Goal: Task Accomplishment & Management: Manage account settings

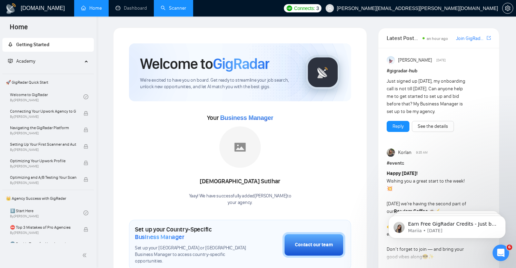
click at [171, 9] on link "Scanner" at bounding box center [174, 8] width 26 height 6
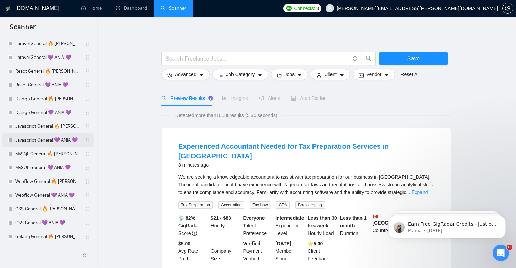
scroll to position [186, 0]
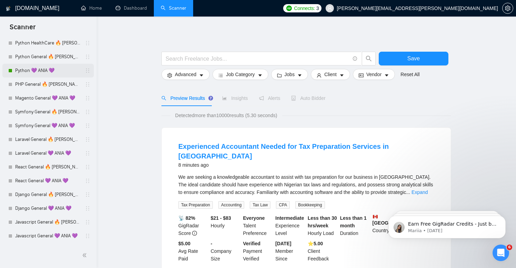
click at [54, 68] on link "Python 💜 ANIA 💜" at bounding box center [48, 71] width 66 height 14
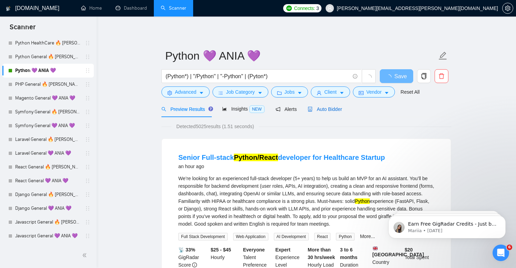
click at [319, 107] on span "Auto Bidder" at bounding box center [325, 110] width 34 height 6
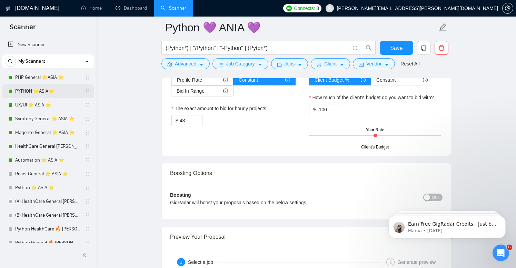
click at [41, 92] on link "PYTHON ⭐️ASIA⭐️" at bounding box center [48, 92] width 66 height 14
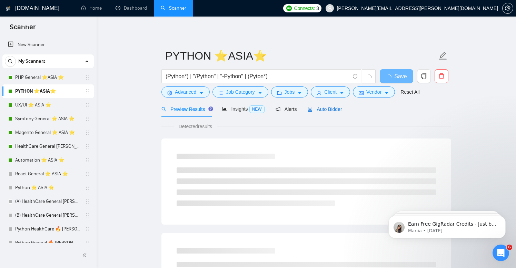
click at [317, 109] on span "Auto Bidder" at bounding box center [325, 110] width 34 height 6
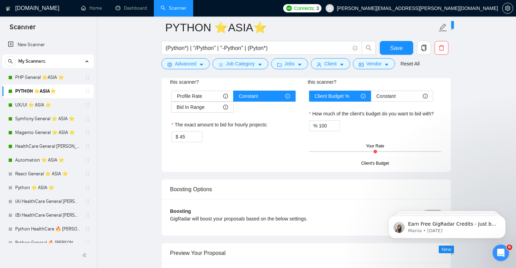
scroll to position [1105, 0]
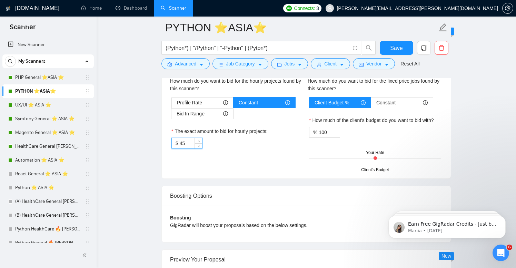
click at [190, 142] on input "45" at bounding box center [191, 143] width 22 height 10
type input "50"
click at [397, 50] on span "Save" at bounding box center [396, 48] width 12 height 9
click at [189, 138] on input "50" at bounding box center [191, 143] width 22 height 10
click at [189, 143] on input "50" at bounding box center [191, 143] width 22 height 10
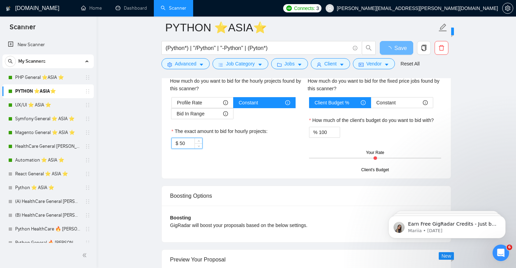
type input "5"
click at [199, 140] on span "up" at bounding box center [199, 142] width 4 height 4
click at [199, 146] on icon "down" at bounding box center [199, 146] width 2 height 2
type input "49"
click at [199, 146] on icon "down" at bounding box center [199, 146] width 2 height 2
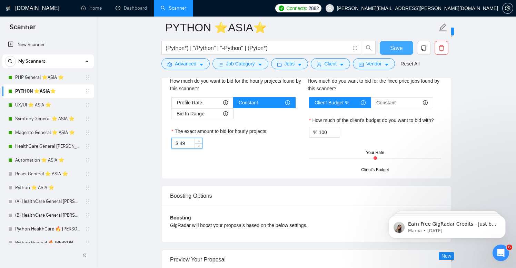
click at [390, 48] on span "Save" at bounding box center [396, 48] width 12 height 9
